Goal: Task Accomplishment & Management: Use online tool/utility

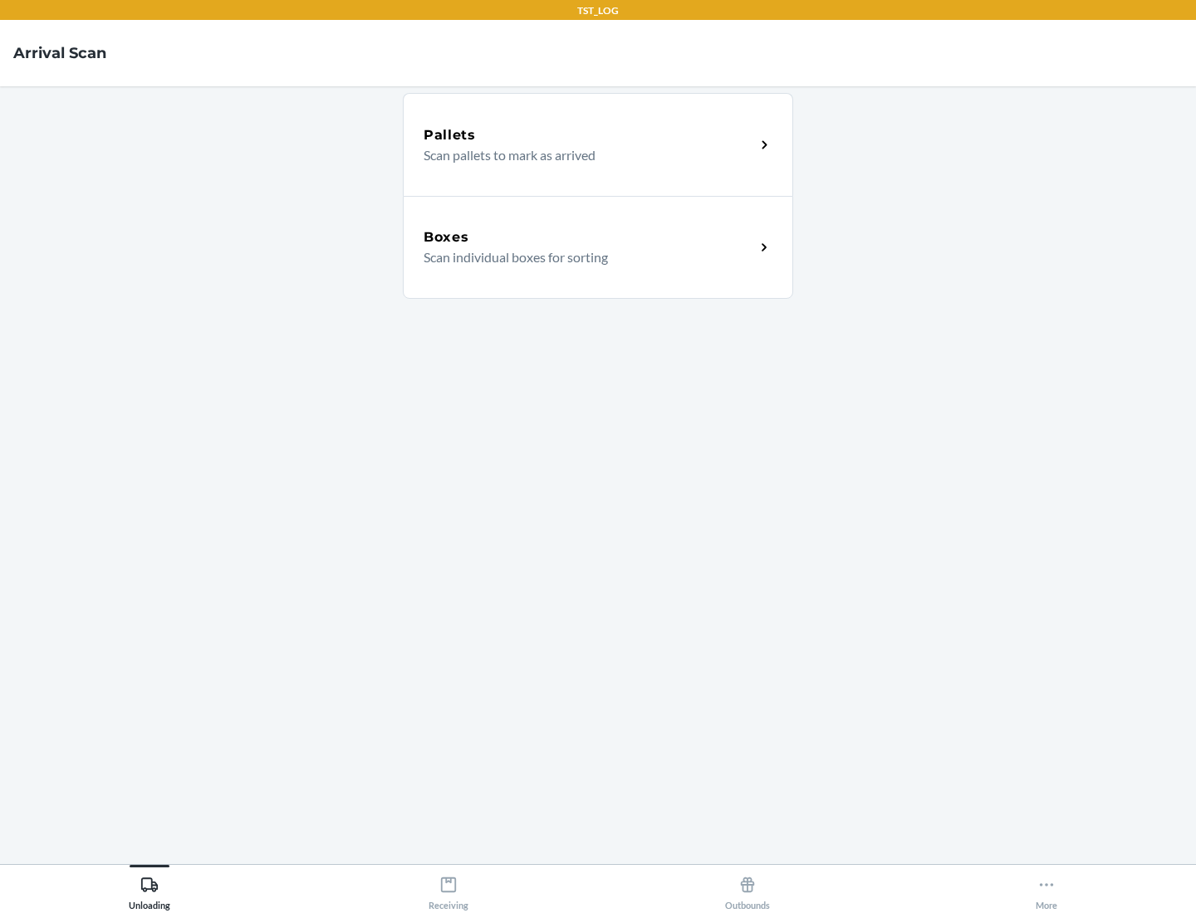
click at [589, 237] on div "Boxes" at bounding box center [588, 238] width 331 height 20
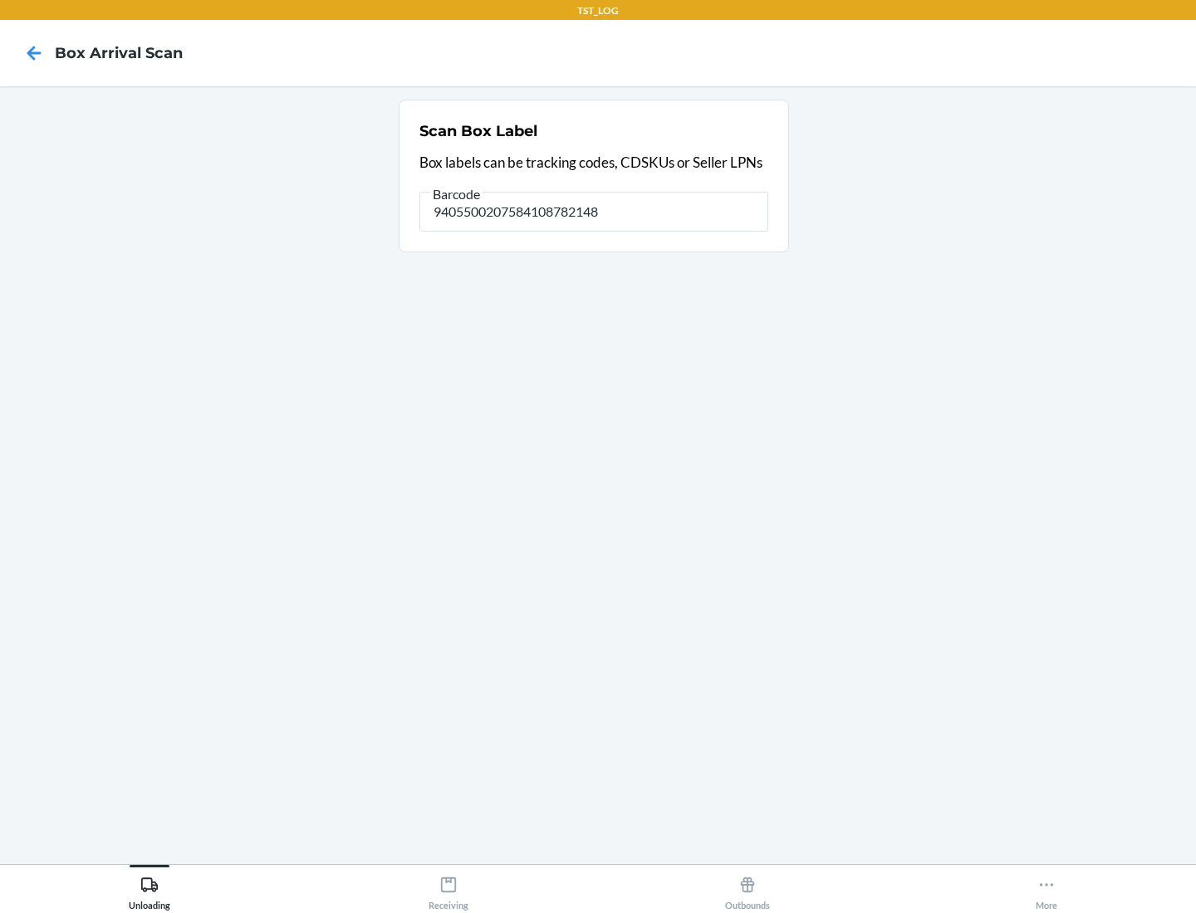
type input "9405500207584108782148"
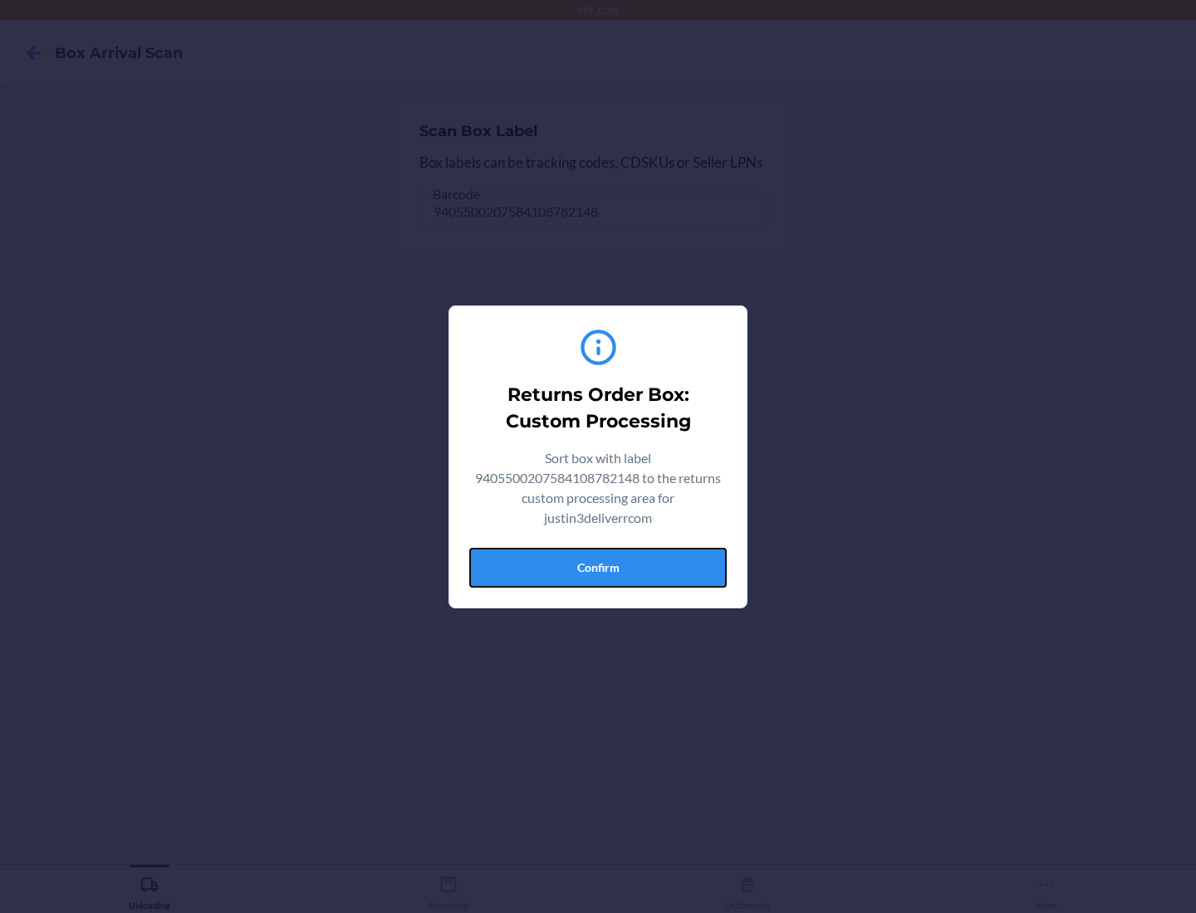
click at [598, 567] on button "Confirm" at bounding box center [597, 568] width 257 height 40
